Goal: Communication & Community: Share content

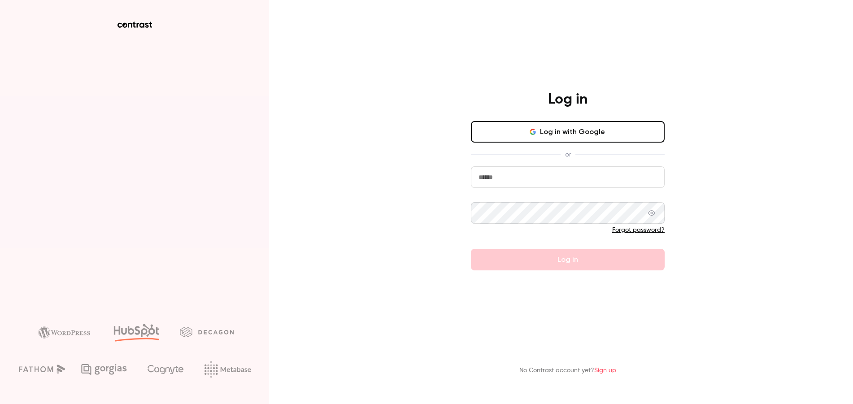
click at [503, 182] on input "email" at bounding box center [568, 177] width 194 height 22
type input "**********"
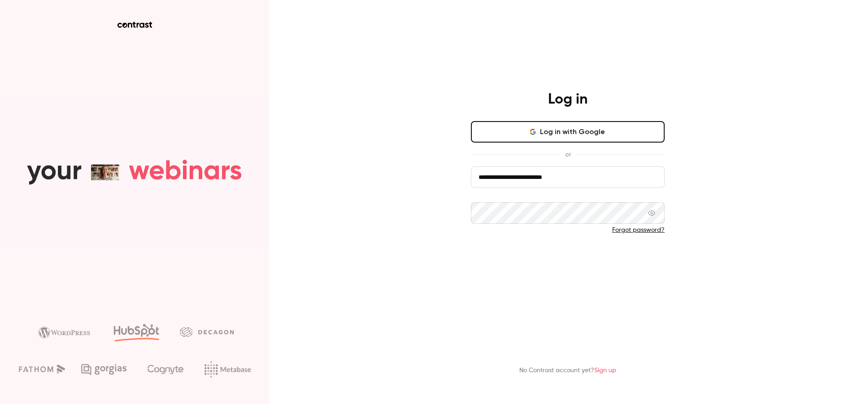
click at [533, 259] on button "Log in" at bounding box center [568, 260] width 194 height 22
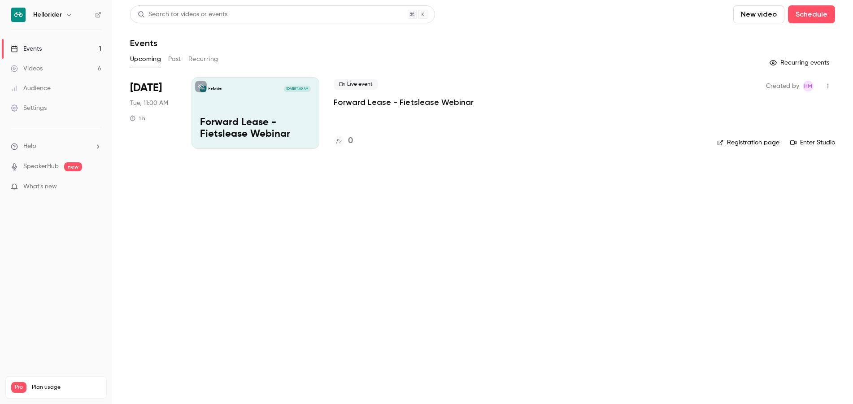
click at [50, 17] on h6 "Hellorider" at bounding box center [47, 14] width 29 height 9
click at [65, 17] on icon "button" at bounding box center [68, 14] width 7 height 7
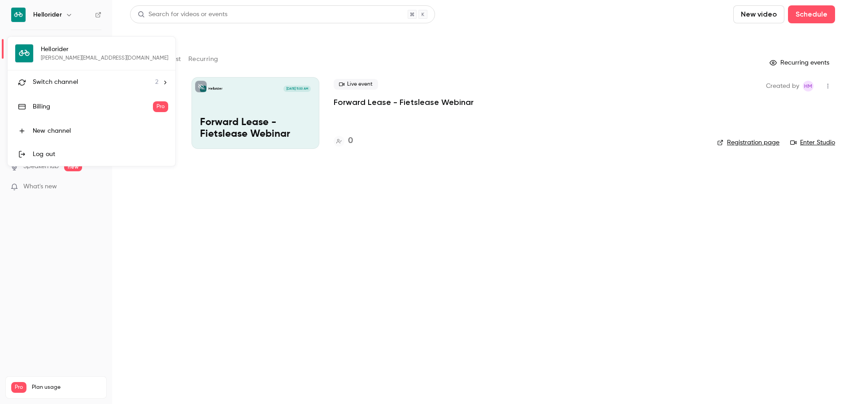
click at [94, 79] on div "Switch channel 2" at bounding box center [96, 82] width 126 height 9
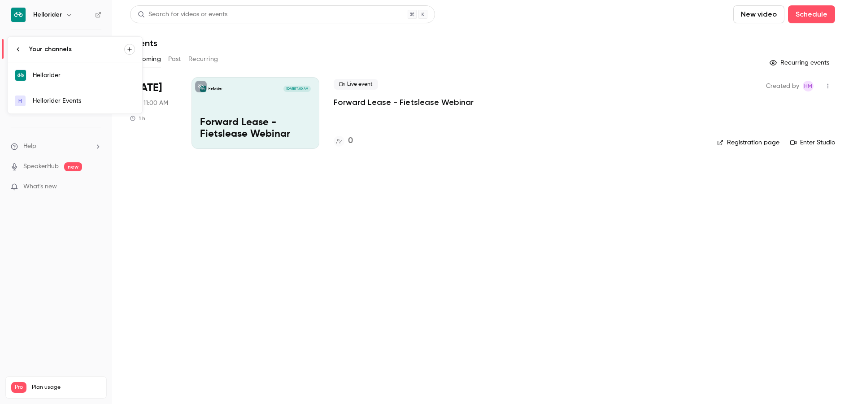
click at [117, 103] on div "Hellorider Events" at bounding box center [84, 100] width 102 height 9
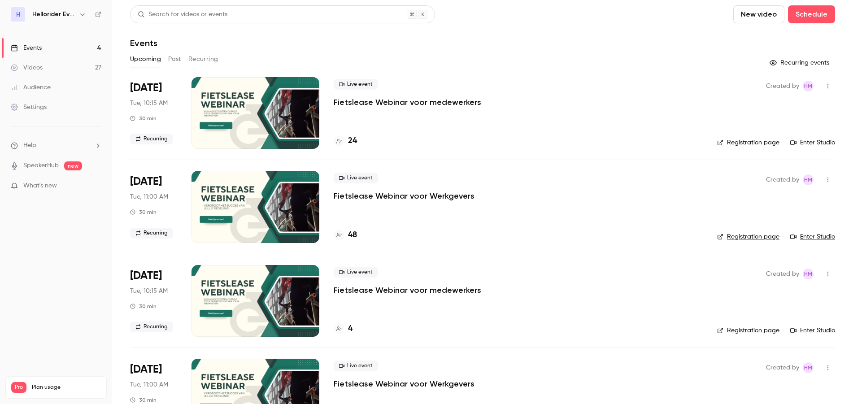
click at [379, 100] on p "Fietslease Webinar voor medewerkers" at bounding box center [408, 102] width 148 height 11
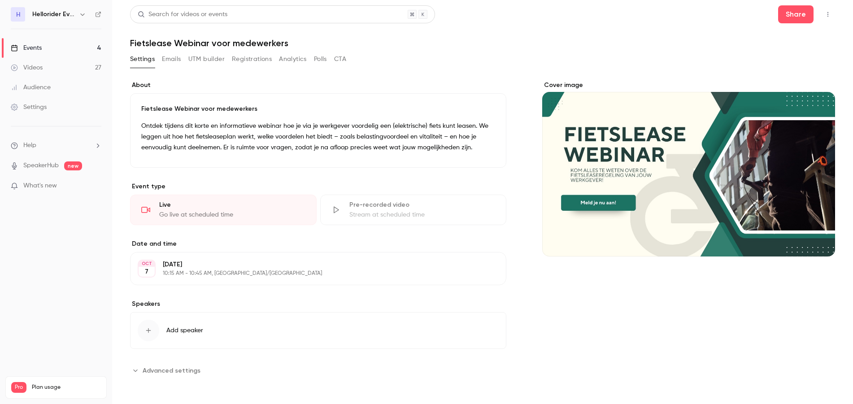
click at [824, 13] on icon "button" at bounding box center [827, 14] width 7 height 6
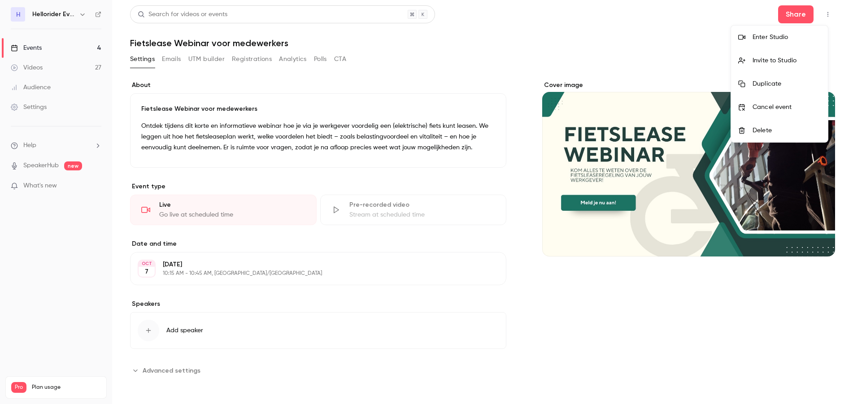
click at [768, 38] on div "Enter Studio" at bounding box center [786, 37] width 68 height 9
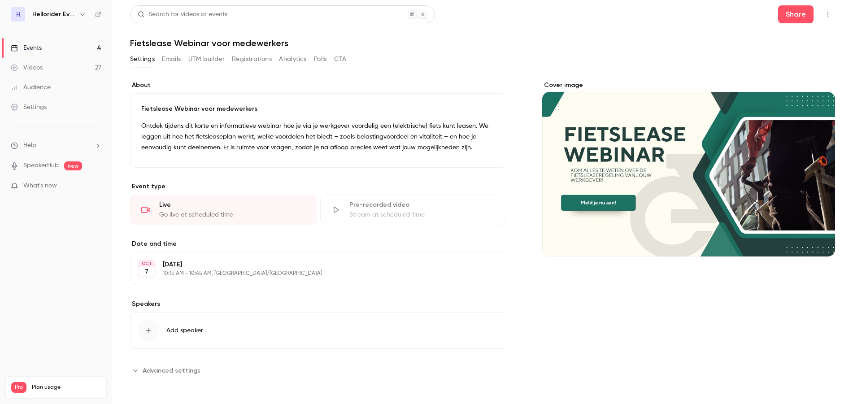
click at [824, 17] on icon "button" at bounding box center [827, 14] width 7 height 6
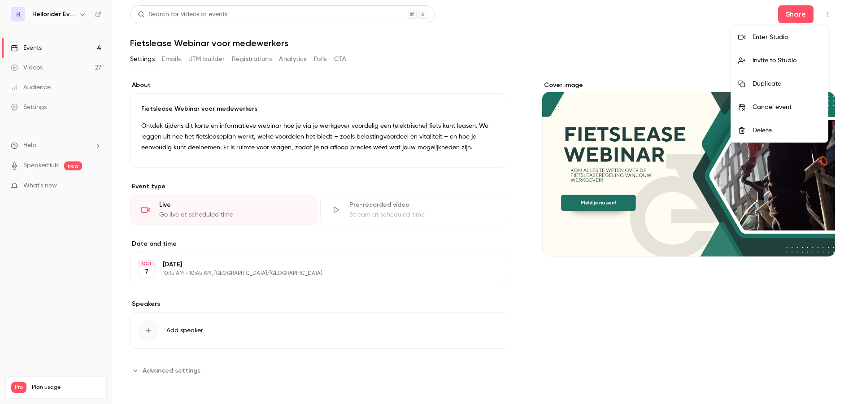
click at [794, 57] on div "Invite to Studio" at bounding box center [786, 60] width 68 height 9
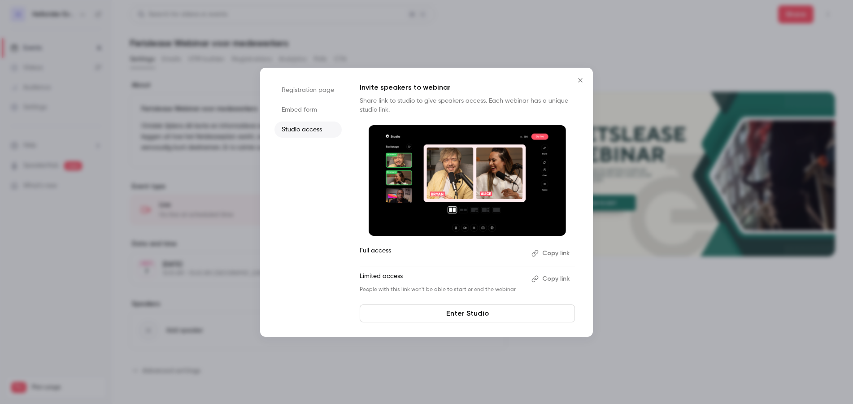
click at [555, 281] on button "Copy link" at bounding box center [551, 279] width 47 height 14
click at [695, 322] on div at bounding box center [426, 202] width 853 height 404
